Goal: Check status: Check status

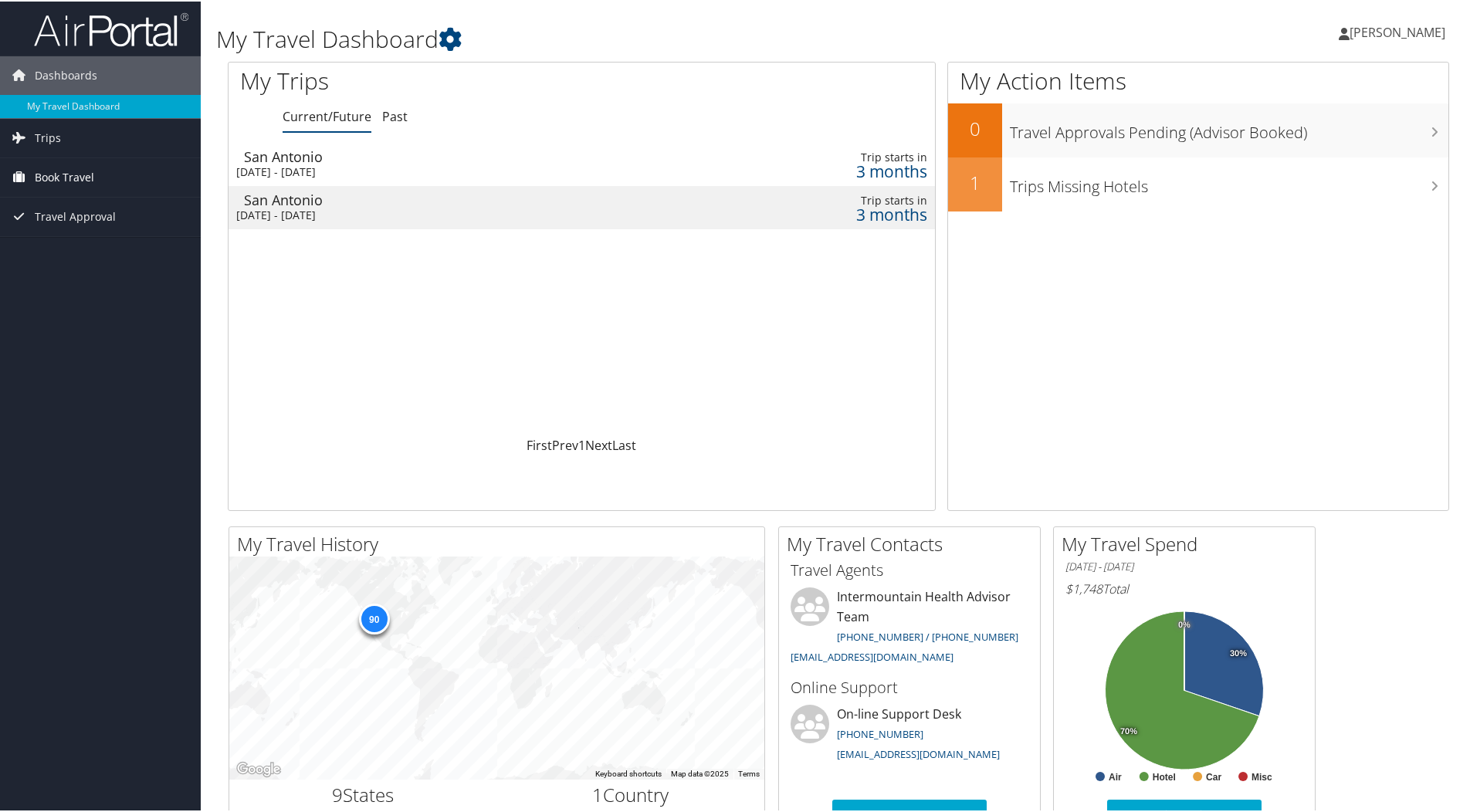
click at [57, 175] on span "Book Travel" at bounding box center [64, 175] width 59 height 38
click at [58, 256] on link "Book/Manage Online Trips" at bounding box center [100, 252] width 201 height 23
click at [37, 179] on span "Book Travel" at bounding box center [64, 175] width 59 height 38
click at [44, 251] on link "Book/Manage Online Trips" at bounding box center [100, 252] width 201 height 23
click at [293, 164] on div "[DATE] - [DATE]" at bounding box center [445, 170] width 418 height 14
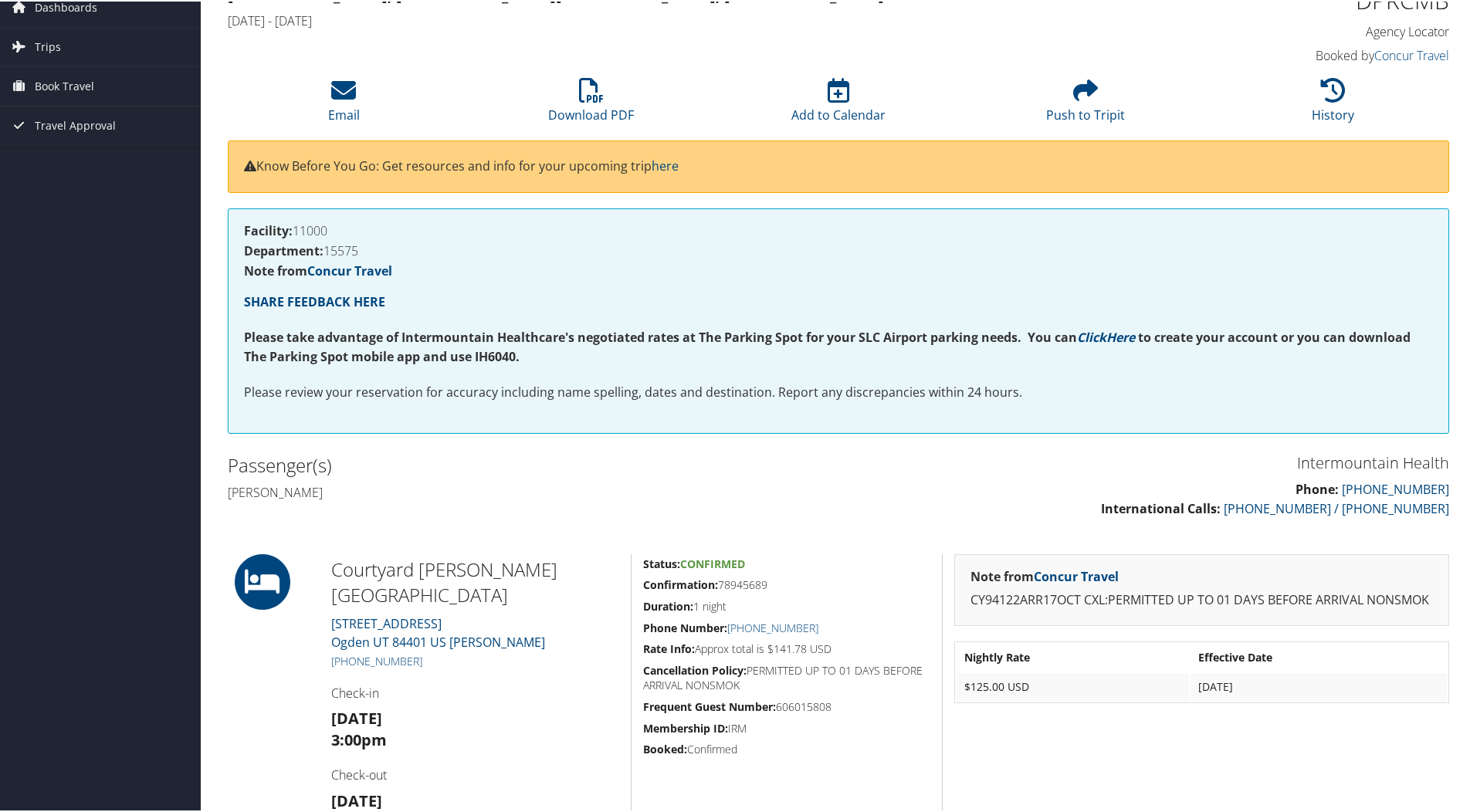
scroll to position [154, 0]
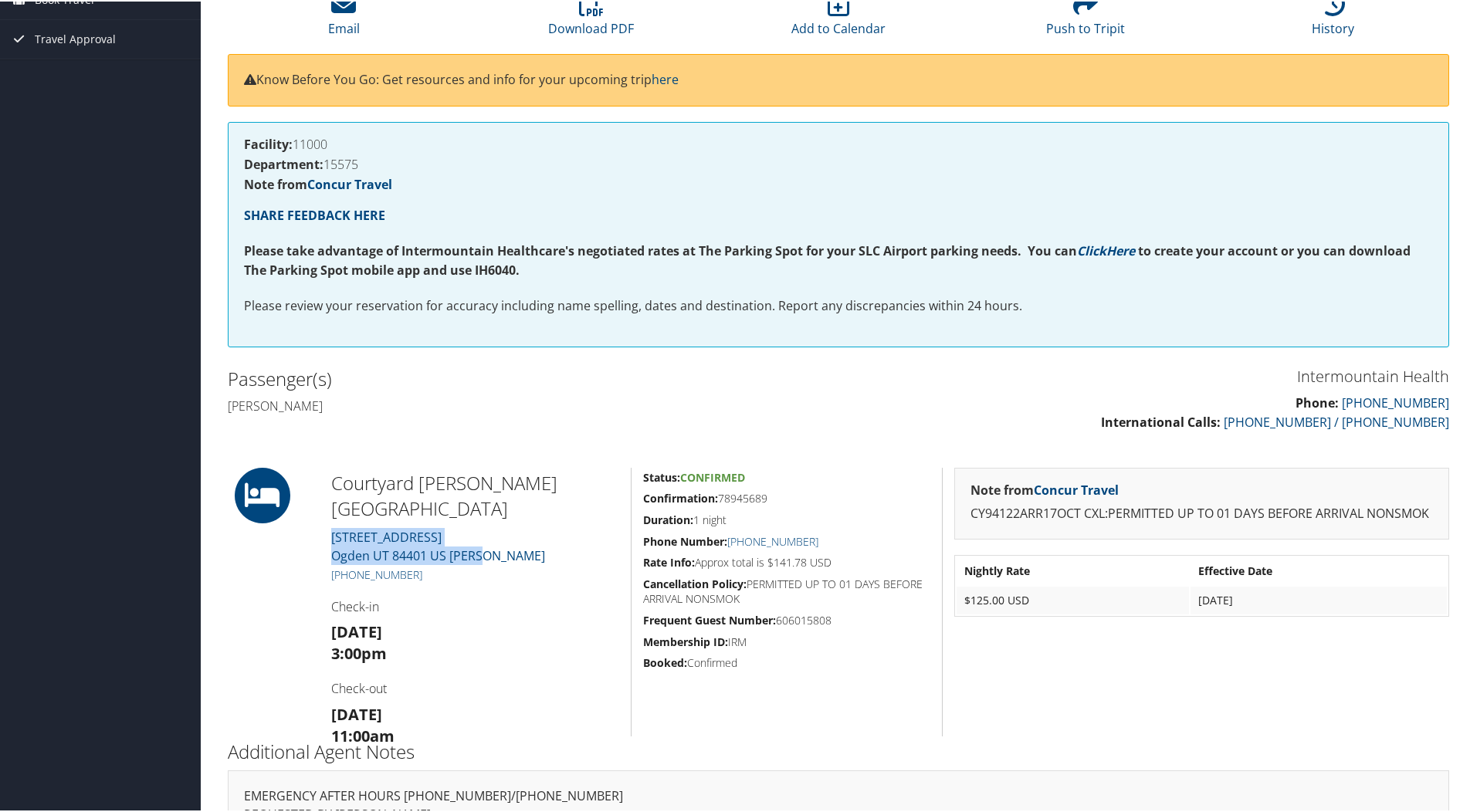
drag, startPoint x: 490, startPoint y: 526, endPoint x: 329, endPoint y: 510, distance: 161.8
click at [329, 510] on div "Courtyard Ogden Marriott 247 24TH STREET Ogden UT 84401 US Weber +1 (801) 627-1…" at bounding box center [475, 600] width 311 height 269
copy link "247 24TH STREET Ogden UT 84401 US Weber"
